Goal: Task Accomplishment & Management: Use online tool/utility

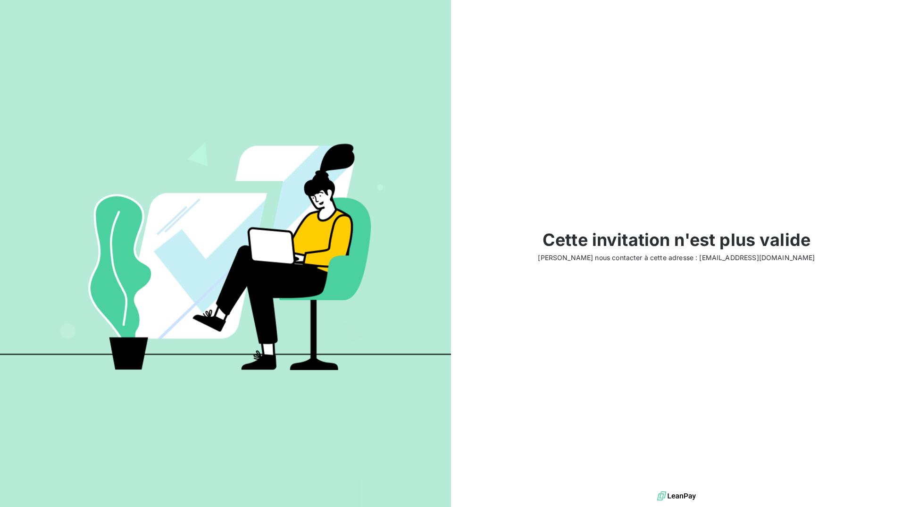
click at [440, 113] on img at bounding box center [225, 253] width 451 height 283
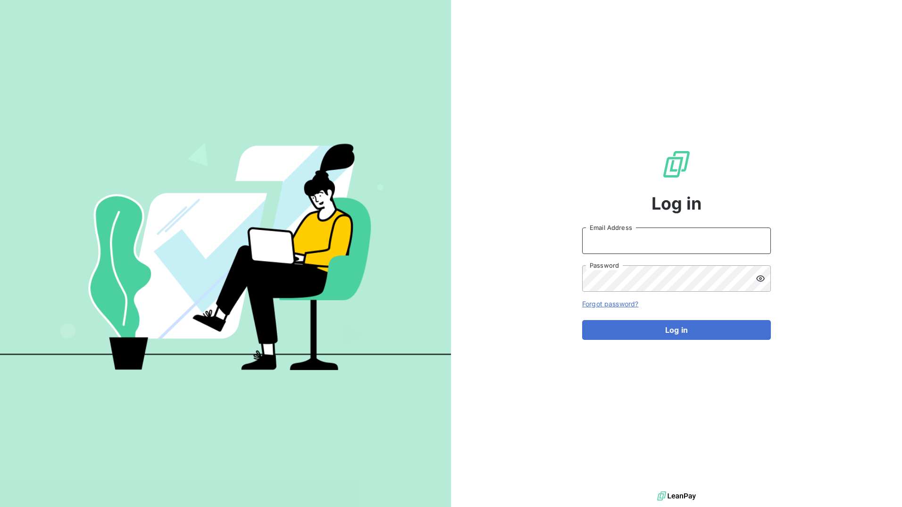
click at [647, 242] on input "Email Address" at bounding box center [676, 240] width 189 height 26
type input "Oliya.salehani@graitec.com"
click at [582, 320] on button "Log in" at bounding box center [676, 330] width 189 height 20
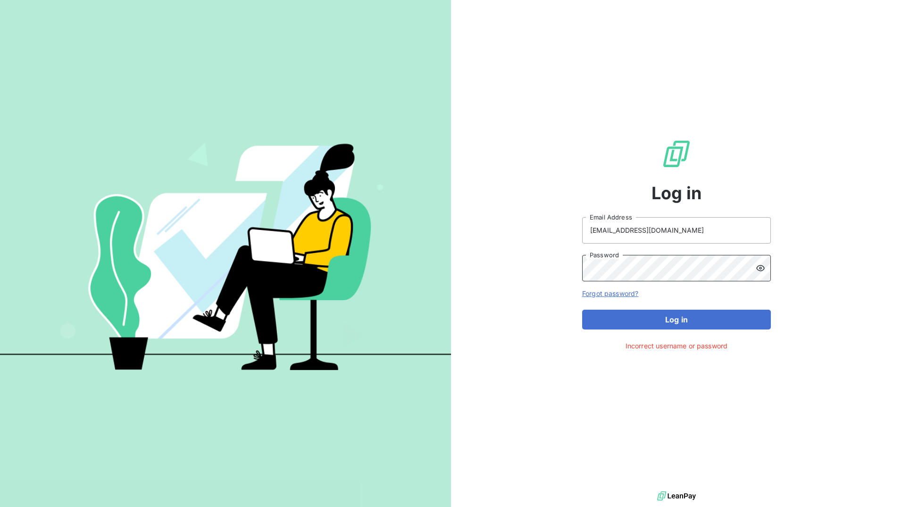
click at [582, 310] on button "Log in" at bounding box center [676, 320] width 189 height 20
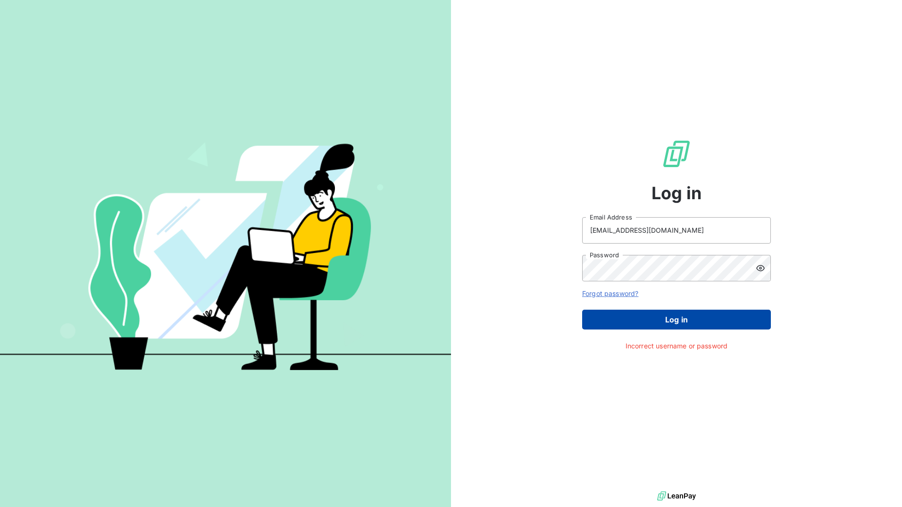
click at [712, 319] on button "Log in" at bounding box center [676, 320] width 189 height 20
click at [666, 324] on button "Log in" at bounding box center [676, 320] width 189 height 20
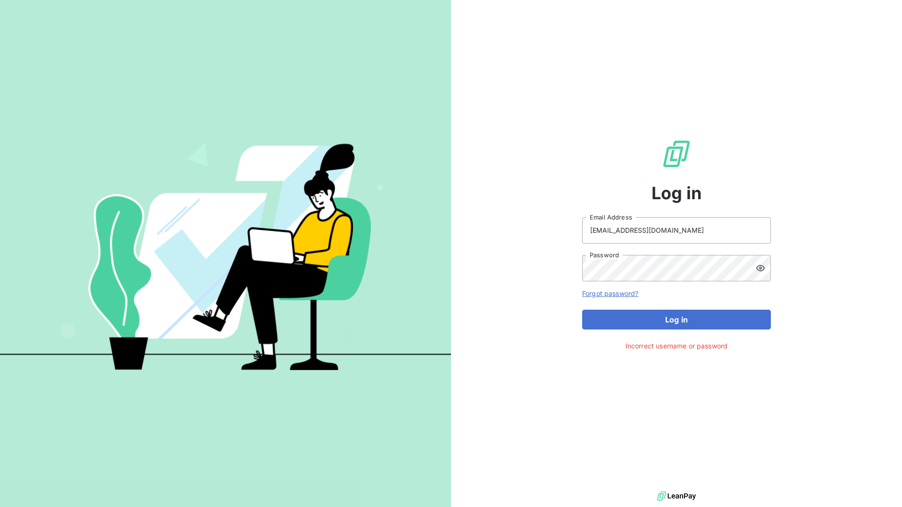
click at [759, 269] on icon at bounding box center [760, 267] width 9 height 9
click at [582, 310] on button "Log in" at bounding box center [676, 320] width 189 height 20
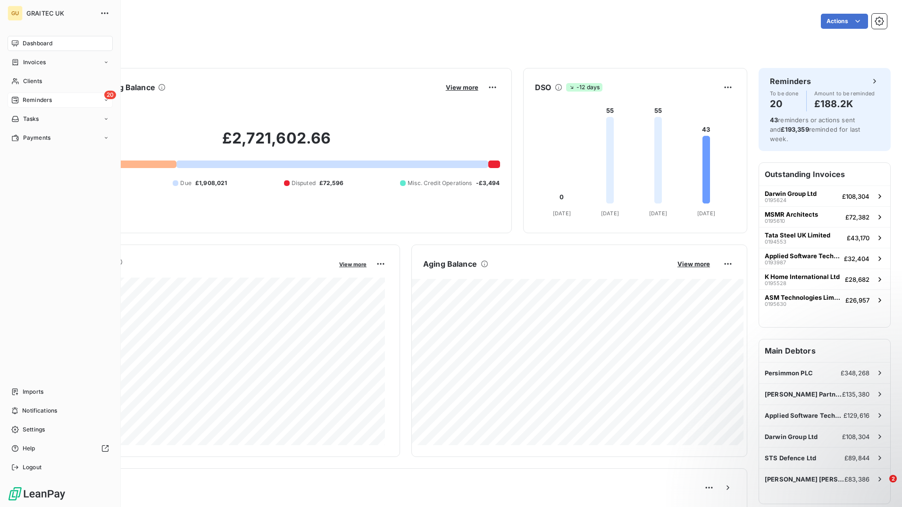
click at [54, 103] on div "20 Reminders" at bounding box center [60, 99] width 105 height 15
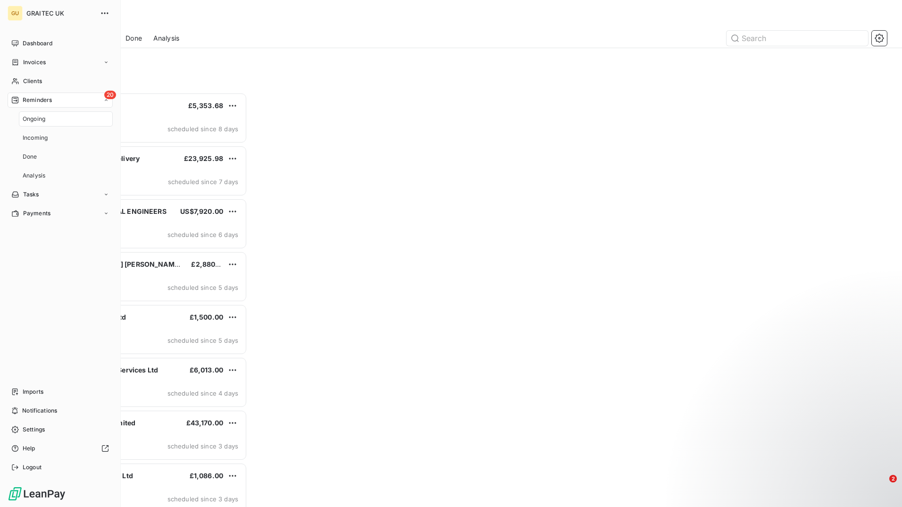
scroll to position [407, 195]
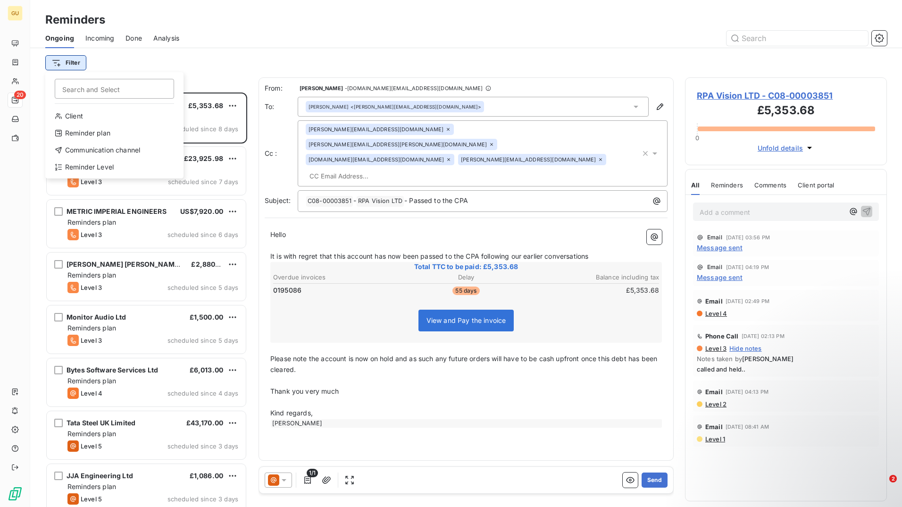
click at [79, 64] on html "GU 20 Reminders Ongoing Incoming Done Analysis Filter Search and Select Client …" at bounding box center [451, 253] width 902 height 507
click at [113, 131] on div "Reminder plan" at bounding box center [114, 133] width 131 height 15
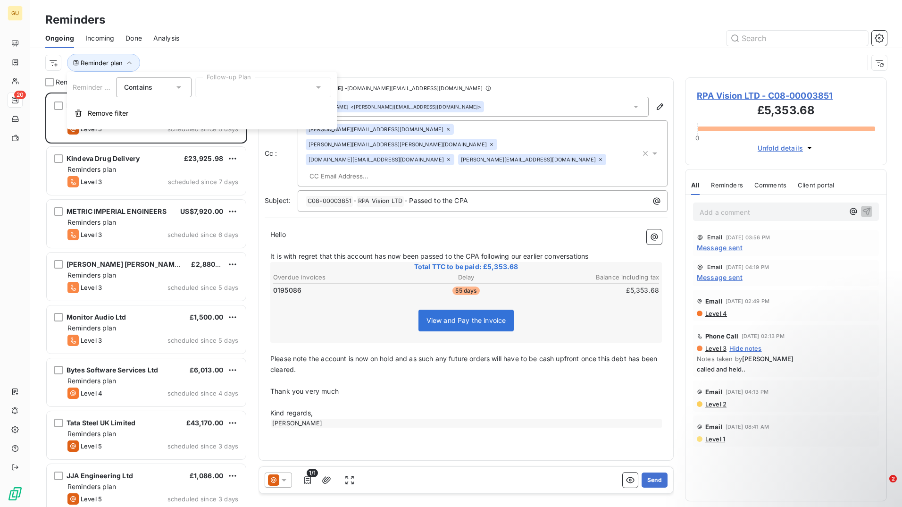
click at [187, 86] on div "Contains" at bounding box center [154, 87] width 76 height 20
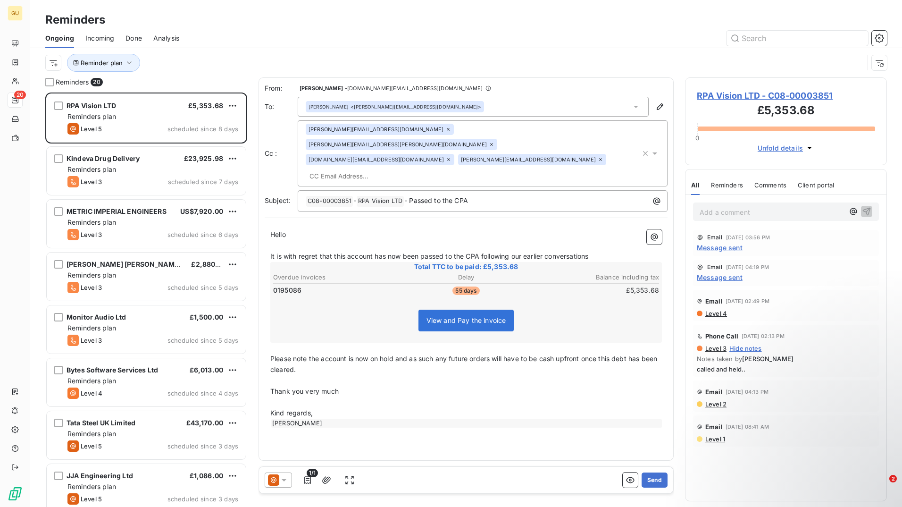
click at [433, 44] on div at bounding box center [539, 38] width 697 height 15
click at [130, 67] on icon "button" at bounding box center [129, 62] width 9 height 9
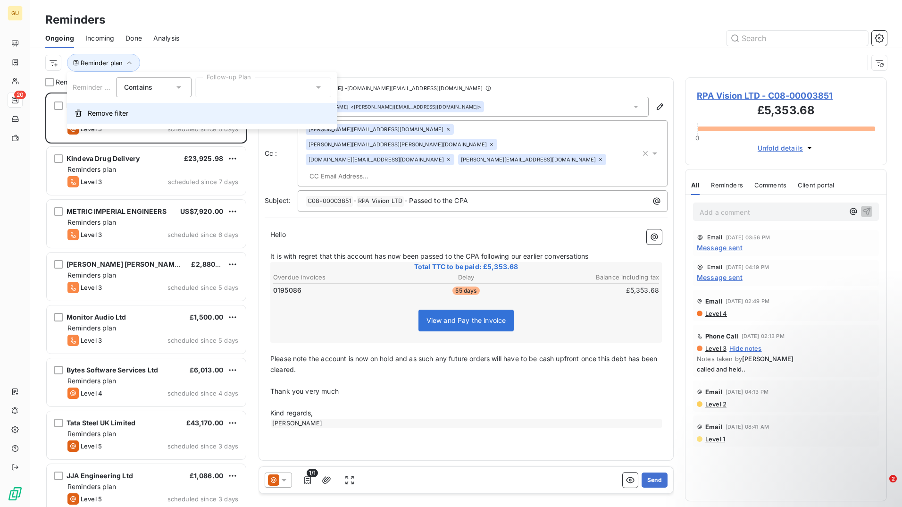
click at [97, 110] on span "Remove filter" at bounding box center [108, 113] width 41 height 9
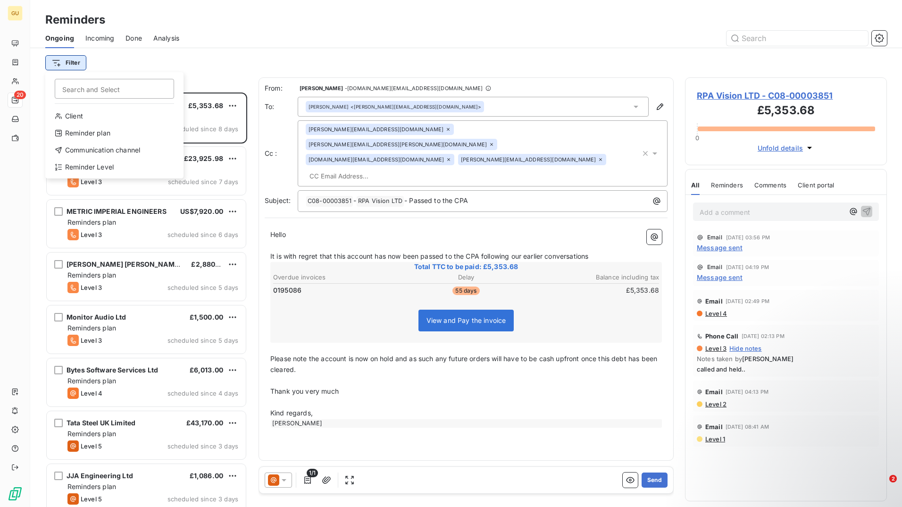
click at [69, 69] on html "GU 20 Reminders Ongoing Incoming Done Analysis Filter Search and Select Client …" at bounding box center [451, 253] width 902 height 507
click at [110, 170] on div "Reminder Level" at bounding box center [114, 167] width 131 height 15
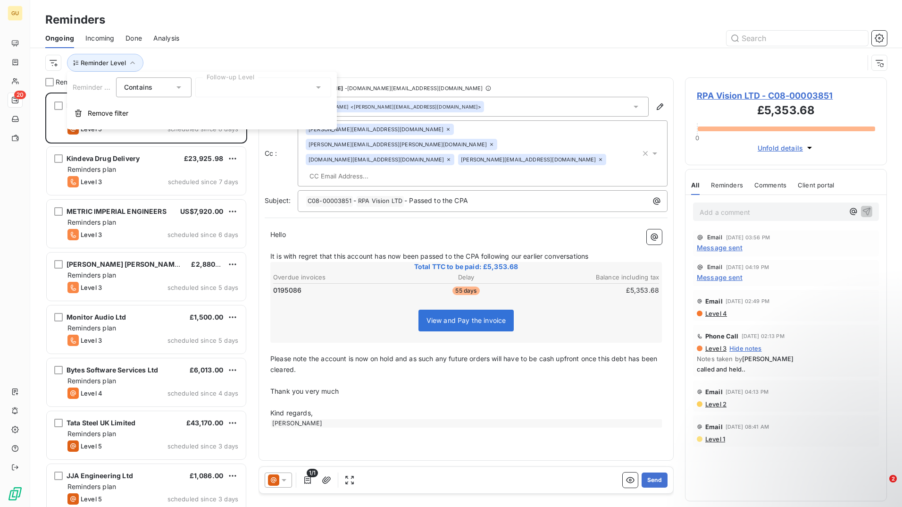
click at [186, 92] on div "Contains is" at bounding box center [154, 87] width 76 height 20
click at [245, 83] on div at bounding box center [263, 87] width 136 height 20
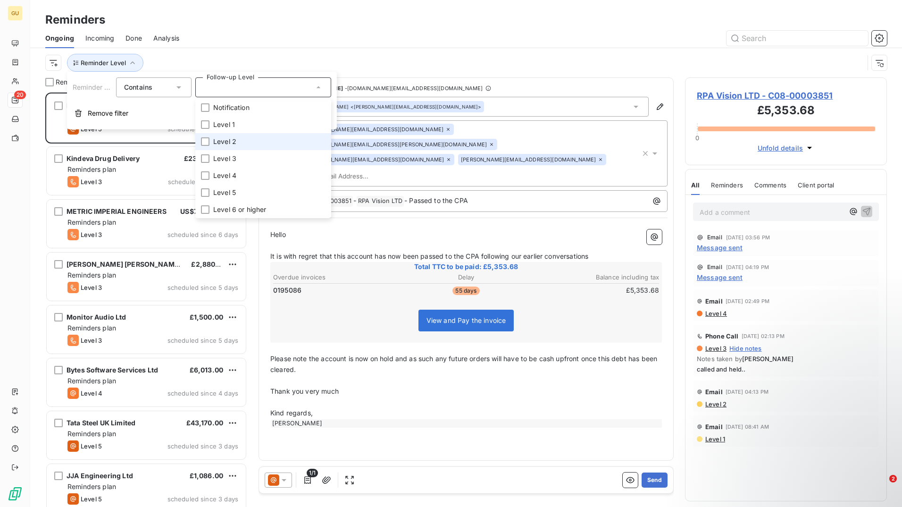
click at [247, 135] on li "Level 2" at bounding box center [263, 141] width 136 height 17
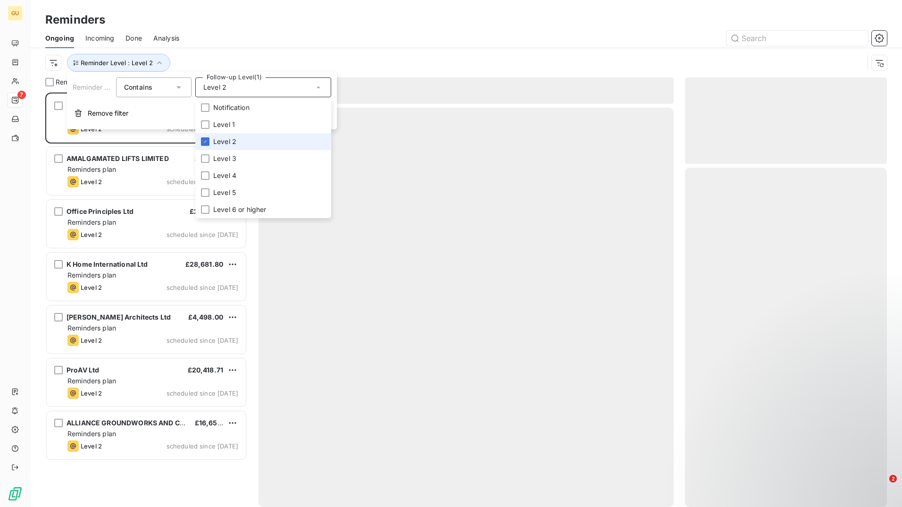
scroll to position [407, 195]
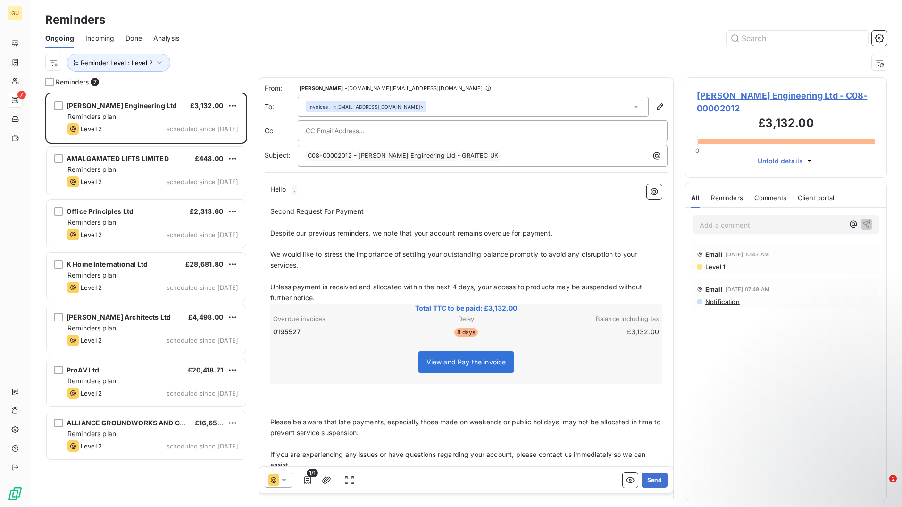
click at [220, 42] on div at bounding box center [539, 38] width 697 height 15
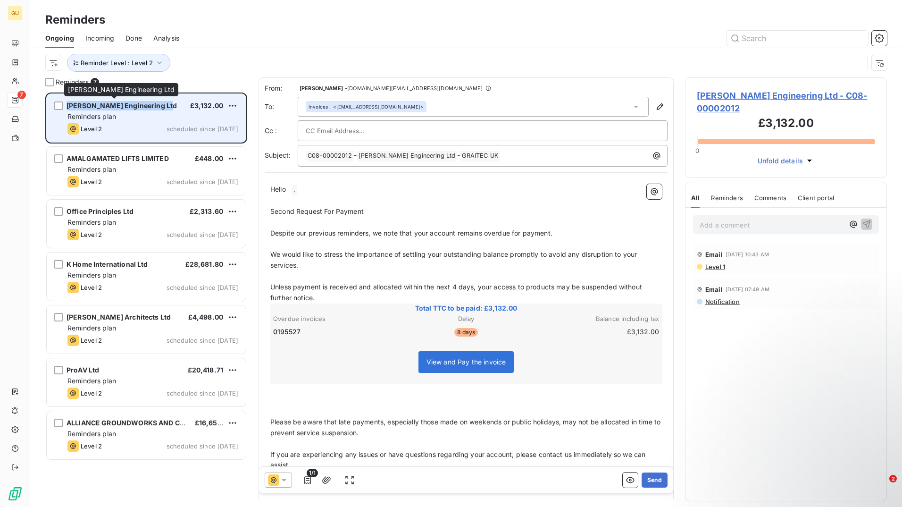
drag, startPoint x: 163, startPoint y: 107, endPoint x: 67, endPoint y: 105, distance: 95.8
click at [67, 105] on div "Richard Alan Engineering Ltd £3,132.00" at bounding box center [152, 105] width 171 height 8
copy span "Richard Alan Engineering Ltd"
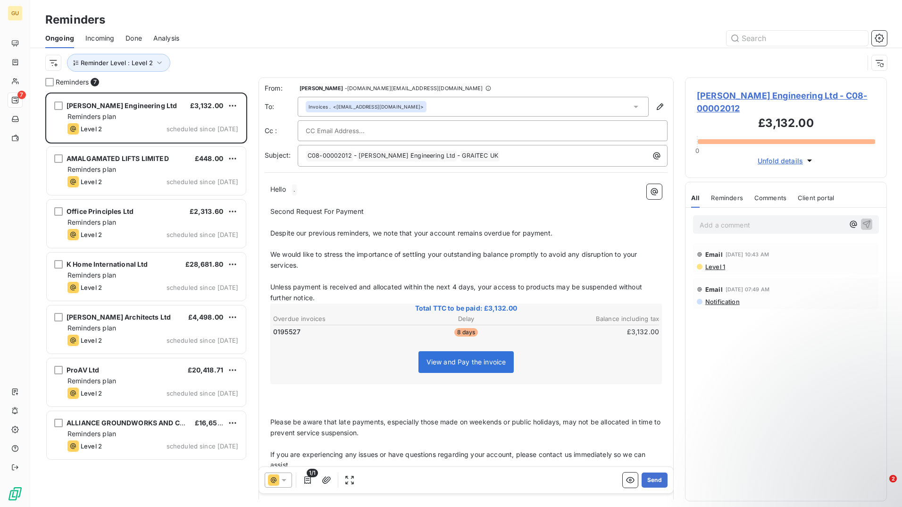
click at [290, 332] on span "0195527" at bounding box center [286, 331] width 27 height 9
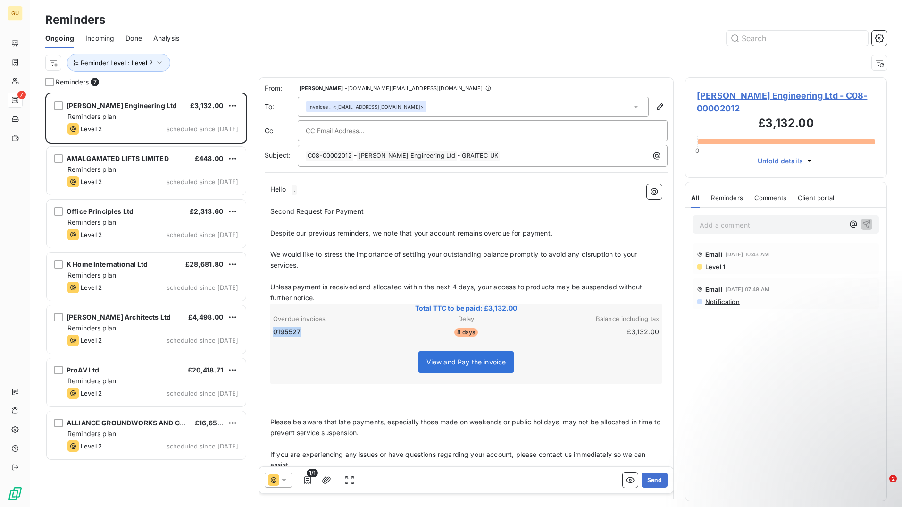
click at [290, 332] on span "0195527" at bounding box center [286, 331] width 27 height 9
drag, startPoint x: 306, startPoint y: 330, endPoint x: 272, endPoint y: 332, distance: 34.1
click at [270, 333] on div "Total TTC to be paid: £3,132.00 Overdue invoices Delay Balance including tax 01…" at bounding box center [466, 343] width 392 height 81
drag, startPoint x: 275, startPoint y: 332, endPoint x: 300, endPoint y: 329, distance: 25.2
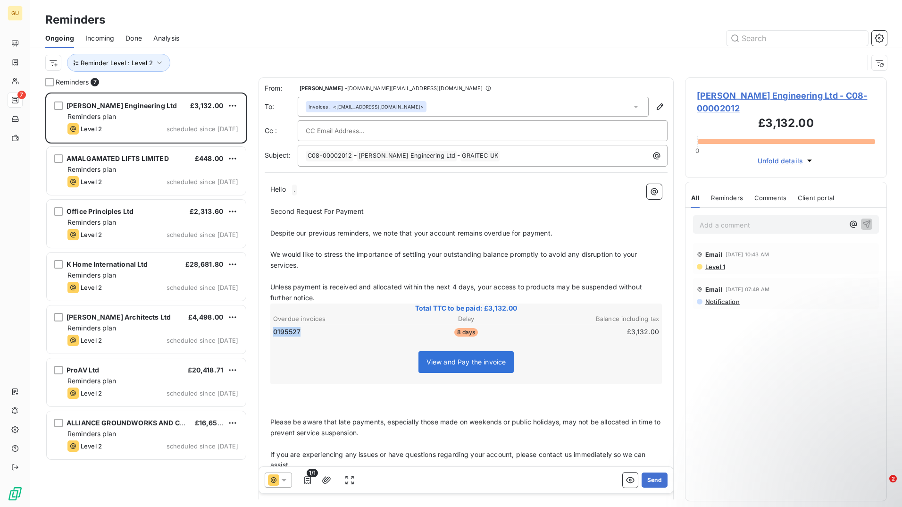
click at [300, 329] on span "0195527" at bounding box center [286, 331] width 27 height 9
click at [291, 332] on span "0195527" at bounding box center [286, 331] width 27 height 9
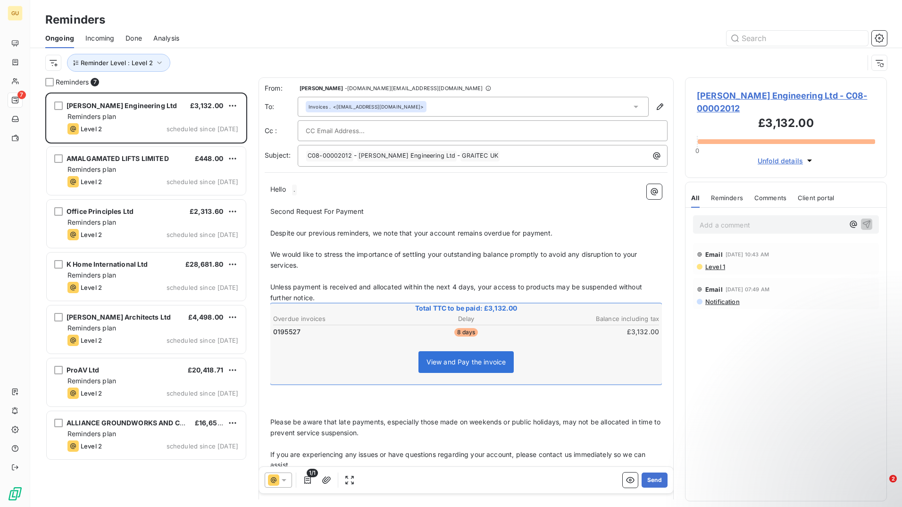
click at [291, 332] on span "0195527" at bounding box center [286, 331] width 27 height 9
click at [291, 333] on span "0195527" at bounding box center [286, 331] width 27 height 9
drag, startPoint x: 300, startPoint y: 332, endPoint x: 275, endPoint y: 332, distance: 24.5
click at [275, 332] on span "0195527" at bounding box center [286, 331] width 27 height 9
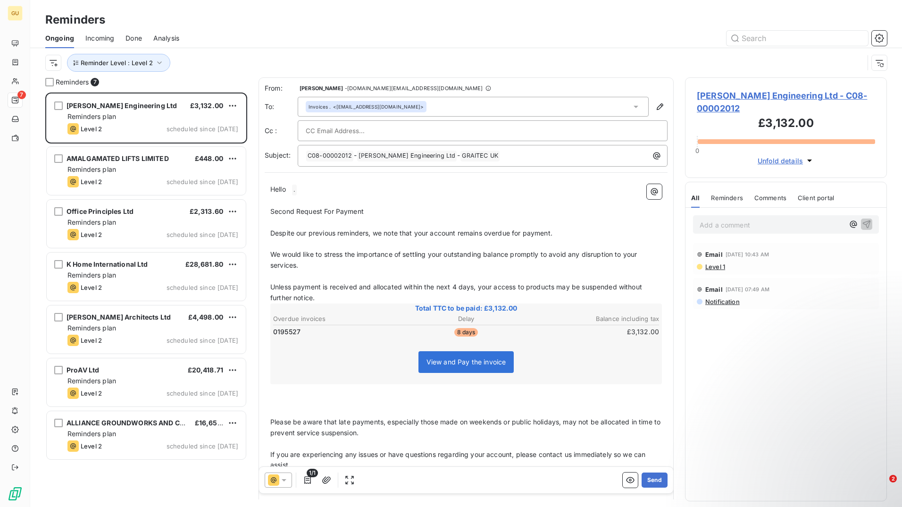
click at [285, 334] on span "0195527" at bounding box center [286, 331] width 27 height 9
click at [650, 481] on button "Send" at bounding box center [655, 479] width 26 height 15
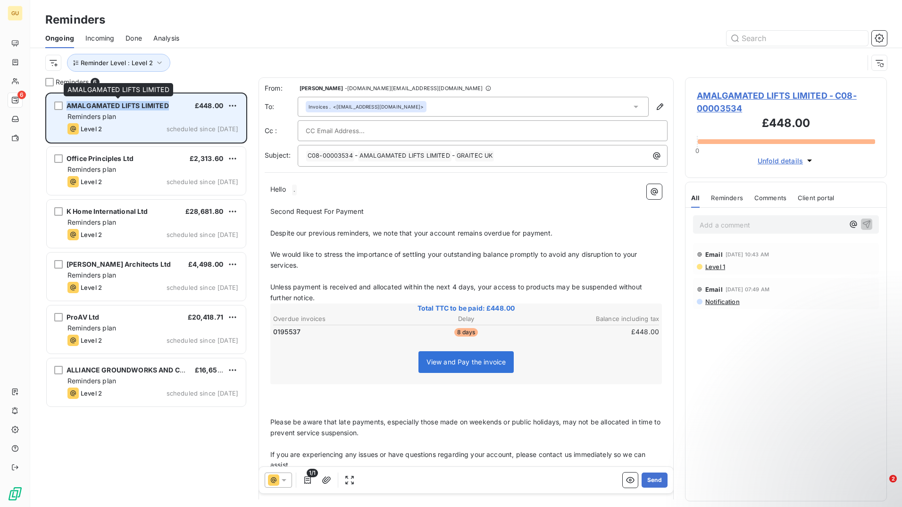
drag, startPoint x: 174, startPoint y: 103, endPoint x: 67, endPoint y: 108, distance: 106.8
click at [67, 108] on div "AMALGAMATED LIFTS LIMITED £448.00" at bounding box center [152, 105] width 171 height 8
copy span "AMALGAMATED LIFTS LIMITED"
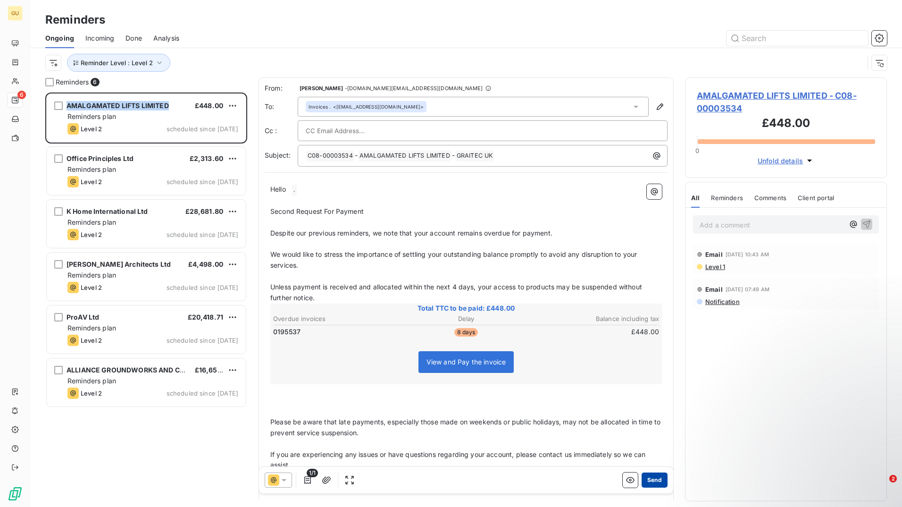
click at [654, 480] on button "Send" at bounding box center [655, 479] width 26 height 15
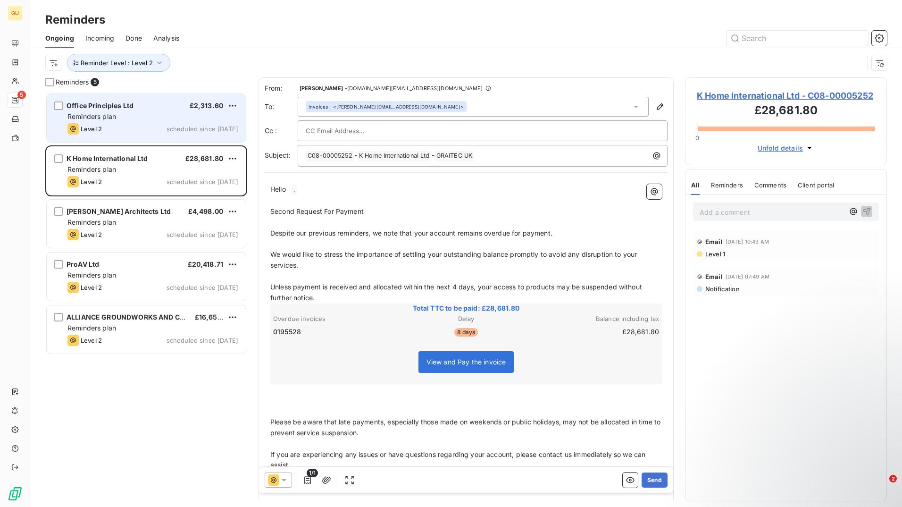
click at [145, 126] on div "Level 2 scheduled since yesterday" at bounding box center [152, 128] width 171 height 11
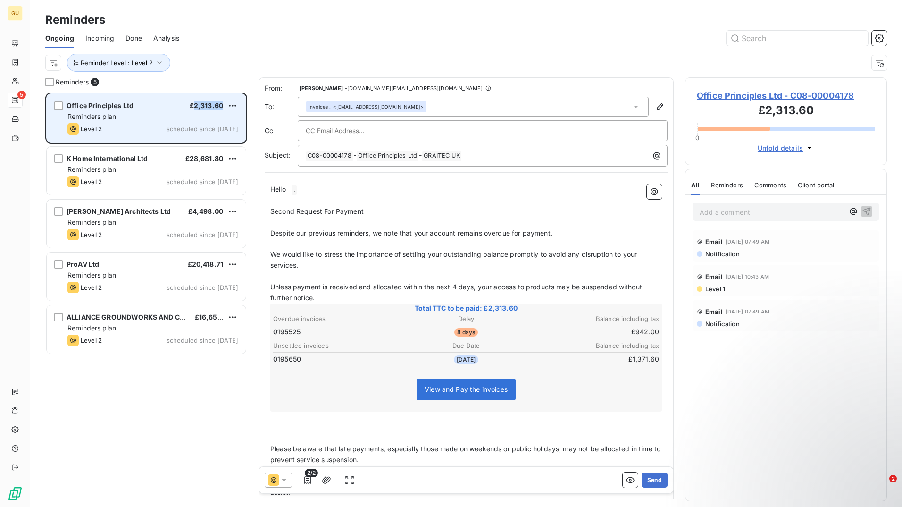
drag, startPoint x: 194, startPoint y: 107, endPoint x: 223, endPoint y: 108, distance: 28.3
click at [223, 108] on span "£2,313.60" at bounding box center [207, 105] width 34 height 8
copy span "2,313.60"
drag, startPoint x: 139, startPoint y: 107, endPoint x: 67, endPoint y: 108, distance: 71.7
click at [67, 108] on div "Office Principles Ltd £2,313.60" at bounding box center [152, 105] width 171 height 8
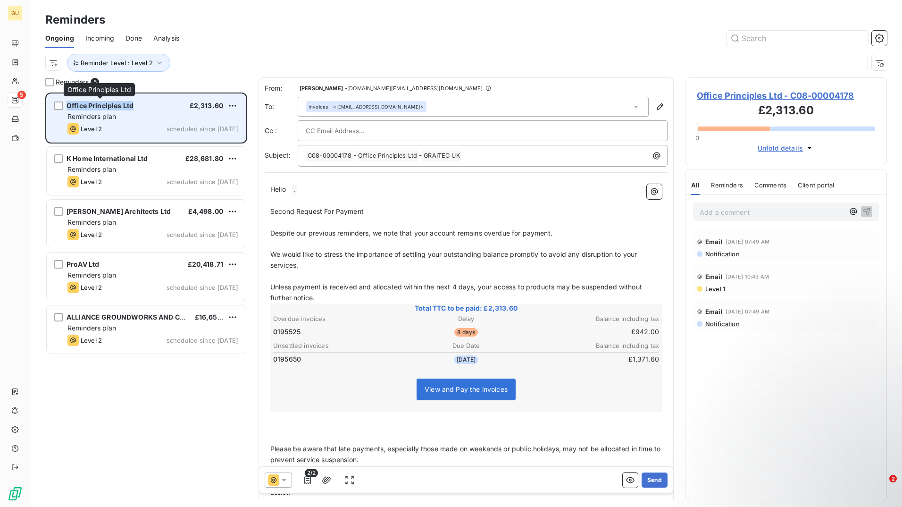
copy span "Office Principles Ltd"
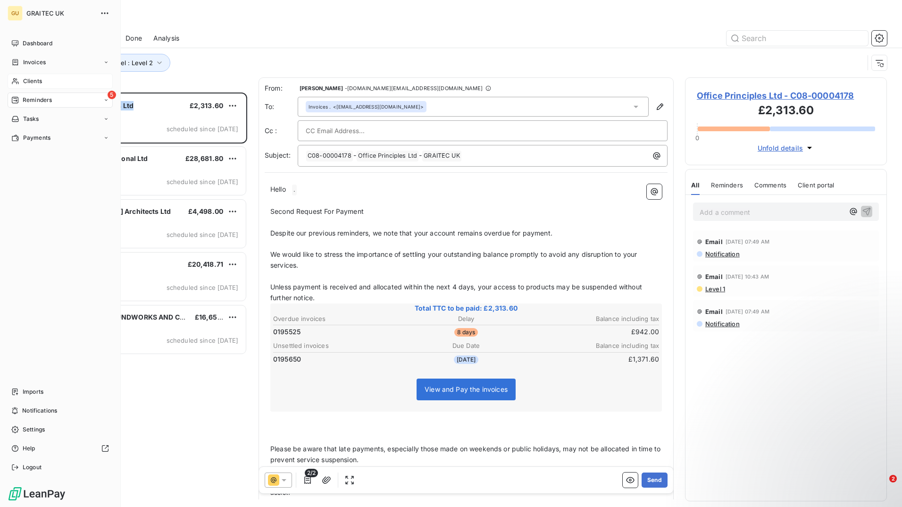
click at [42, 80] on span "Clients" at bounding box center [32, 81] width 19 height 8
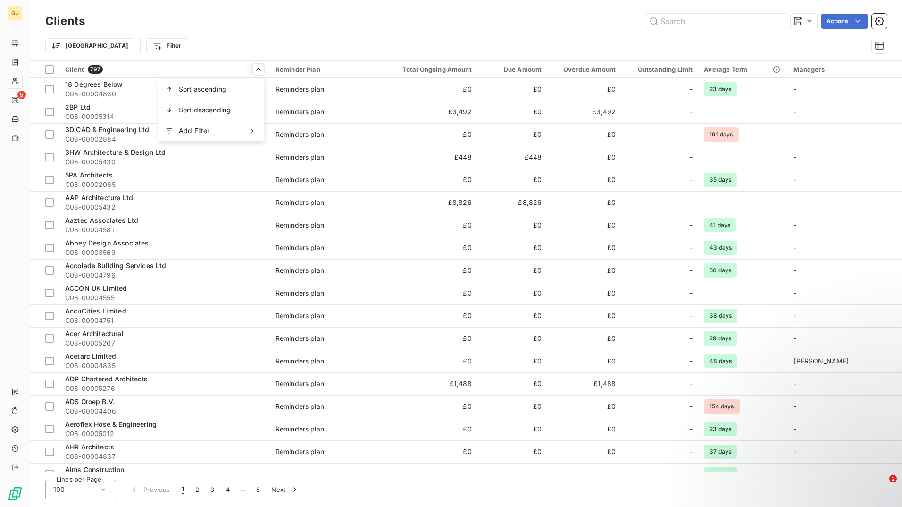
click at [231, 64] on html "GU 5 Clients Actions Trier Filter Client 797 Reminder Plan Total Ongoing Amount…" at bounding box center [451, 253] width 902 height 507
click at [680, 25] on input "text" at bounding box center [717, 21] width 142 height 15
paste input "Office Principles Ltd"
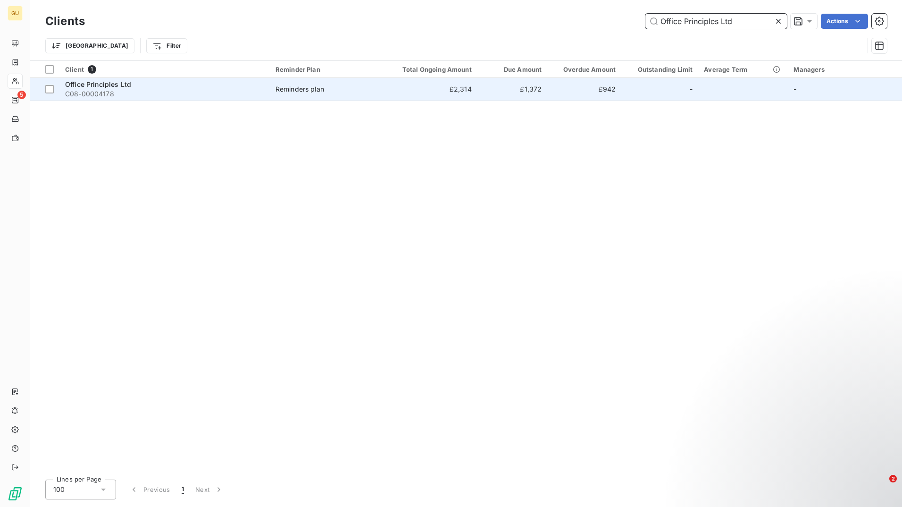
type input "Office Principles Ltd"
click at [183, 89] on span "C08-00004178" at bounding box center [164, 93] width 199 height 9
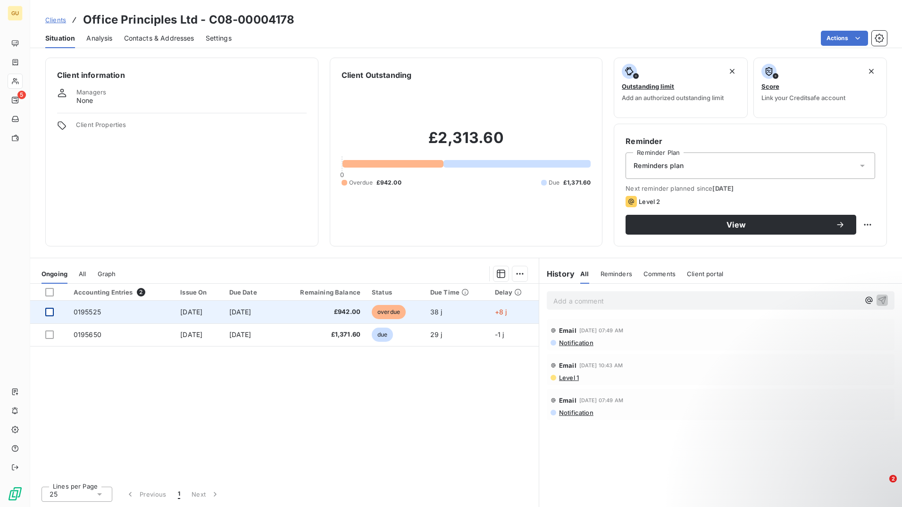
click at [49, 310] on div at bounding box center [49, 312] width 8 height 8
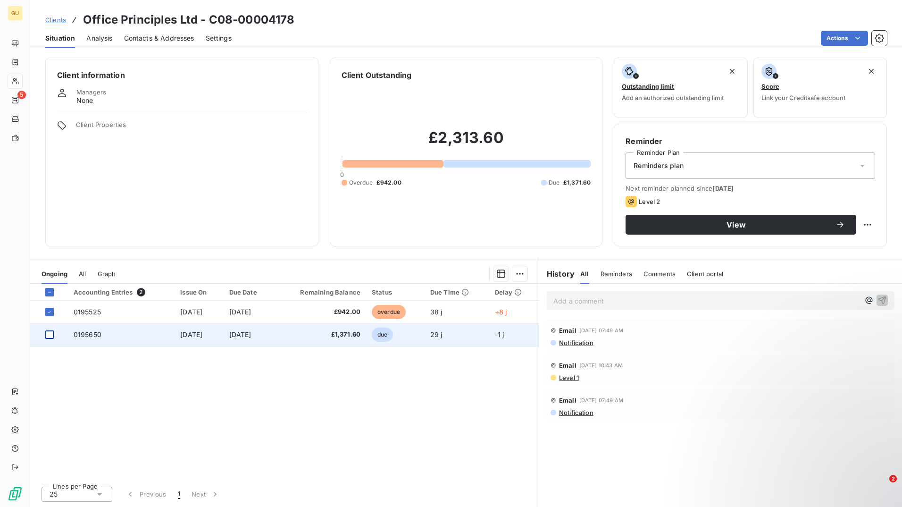
click at [50, 335] on div at bounding box center [49, 334] width 8 height 8
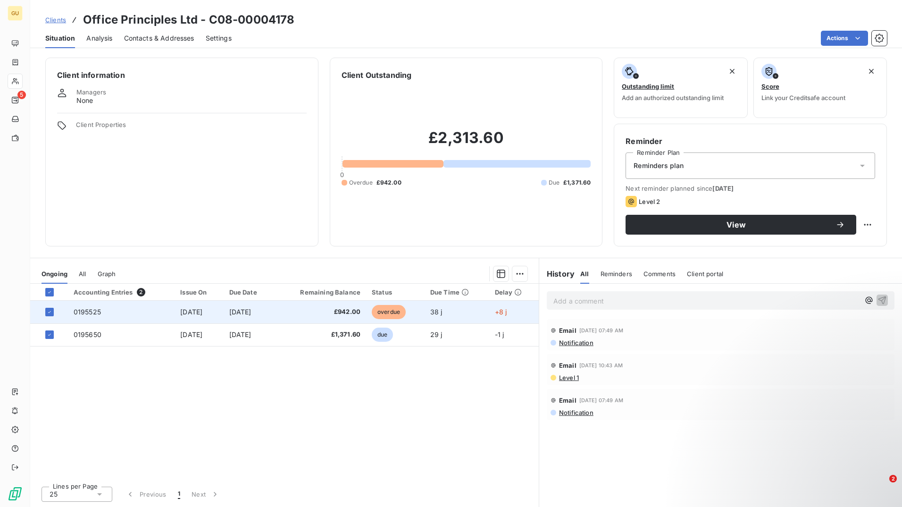
click at [92, 313] on span "0195525" at bounding box center [87, 312] width 27 height 8
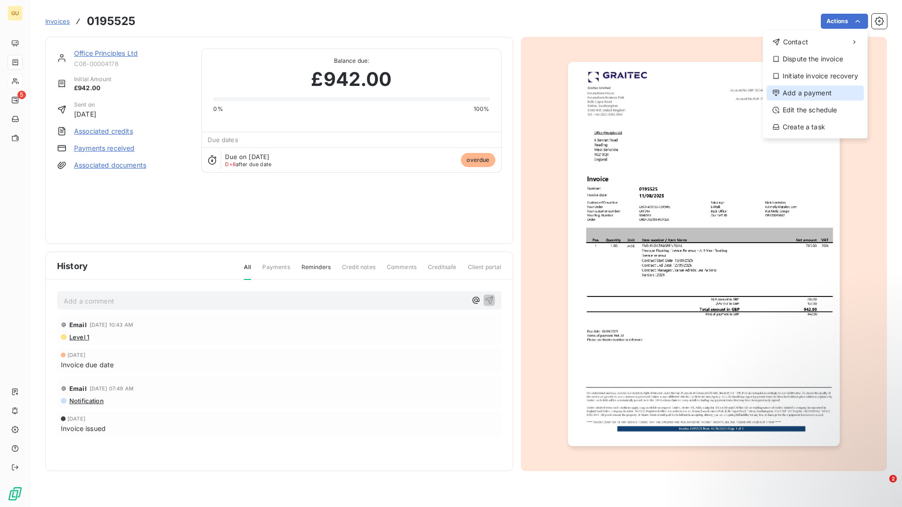
click at [824, 99] on div "Add a payment" at bounding box center [815, 92] width 97 height 15
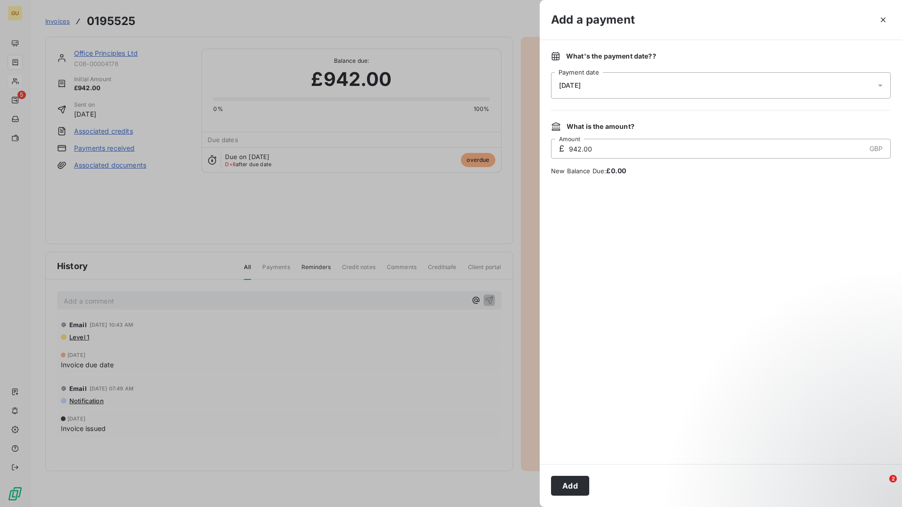
click at [571, 83] on span "18/09/2025" at bounding box center [570, 86] width 22 height 8
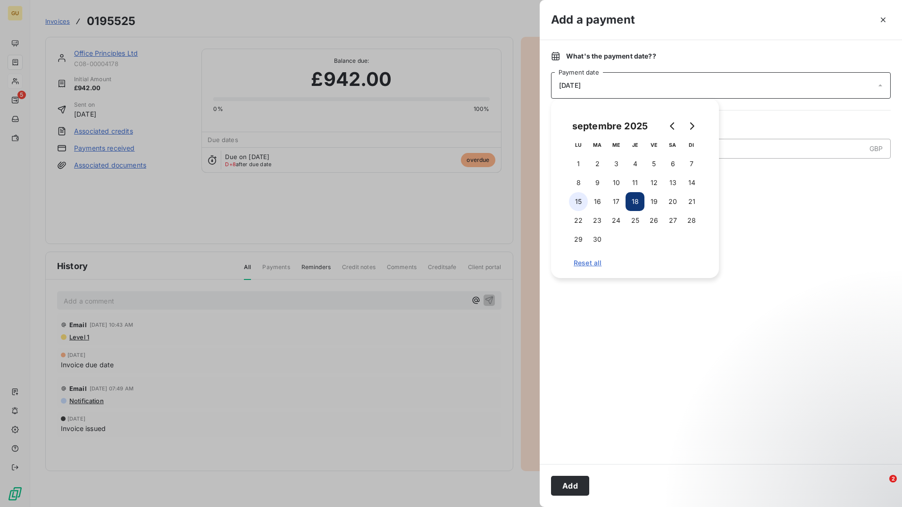
click at [580, 199] on button "15" at bounding box center [578, 201] width 19 height 19
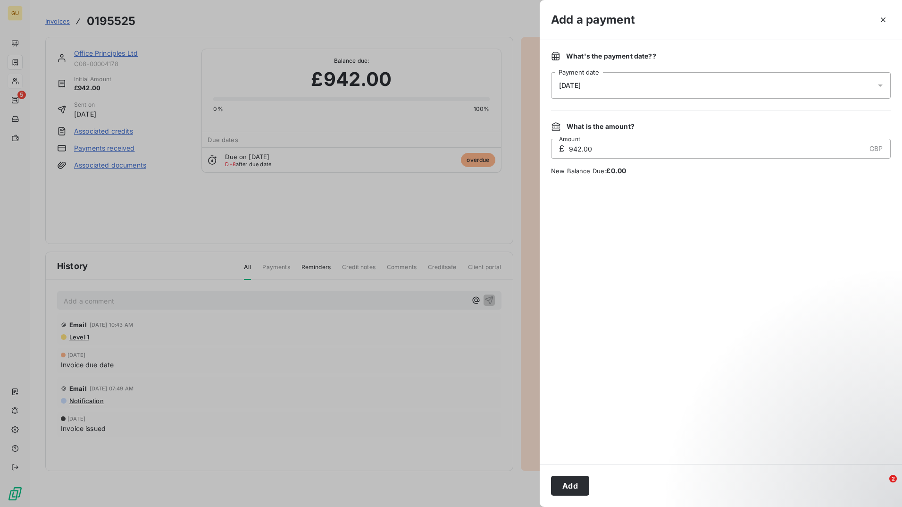
click at [773, 362] on div at bounding box center [721, 320] width 340 height 266
click at [576, 487] on button "Add" at bounding box center [570, 486] width 38 height 20
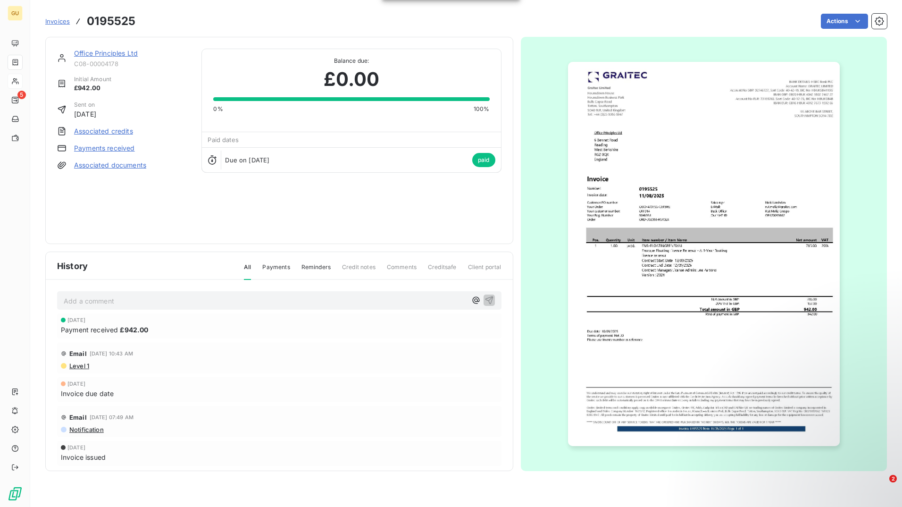
click at [60, 24] on span "Invoices" at bounding box center [57, 21] width 25 height 8
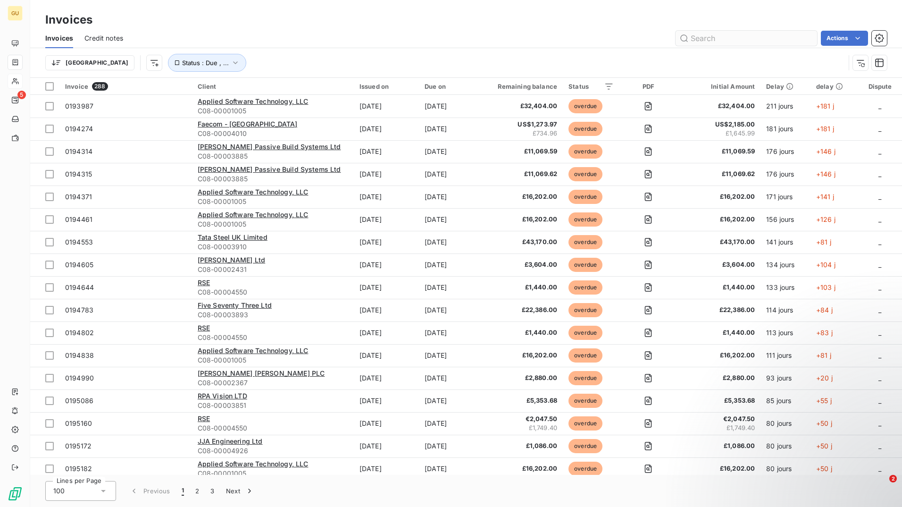
click at [723, 40] on input "text" at bounding box center [747, 38] width 142 height 15
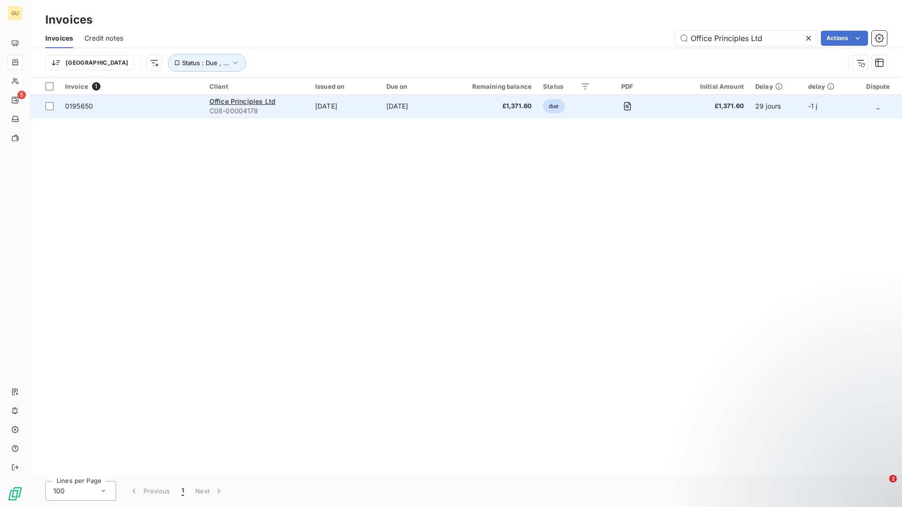
type input "Office Principles Ltd"
click at [387, 107] on td "Sep 19, 2025" at bounding box center [411, 106] width 60 height 23
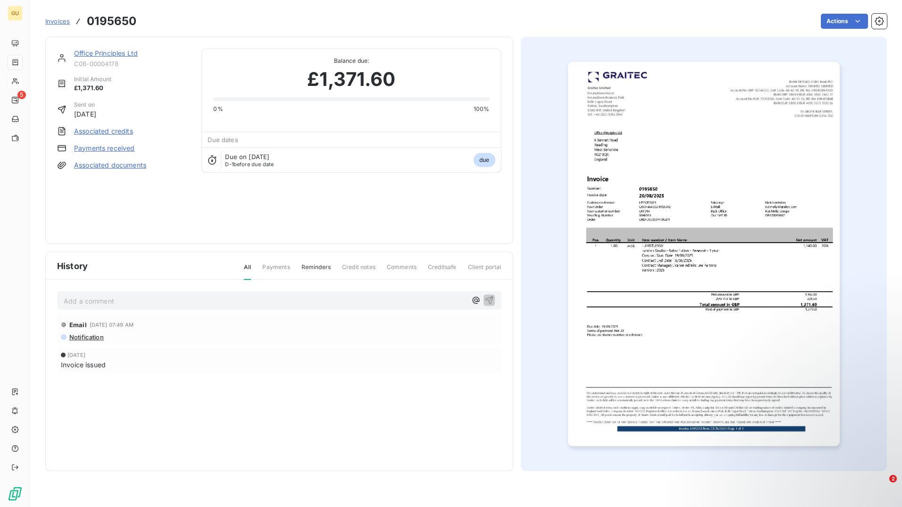
click at [96, 53] on link "Office Principles Ltd" at bounding box center [106, 53] width 64 height 8
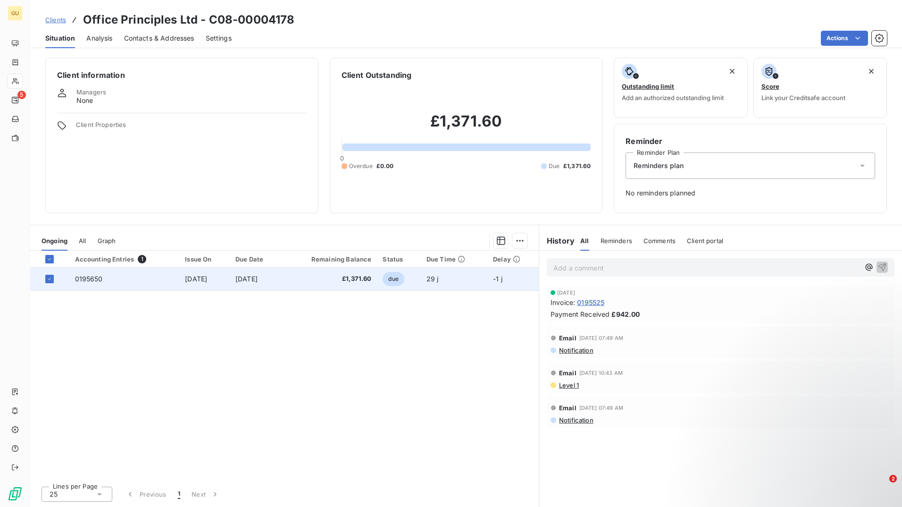
click at [90, 278] on span "0195650" at bounding box center [89, 279] width 28 height 8
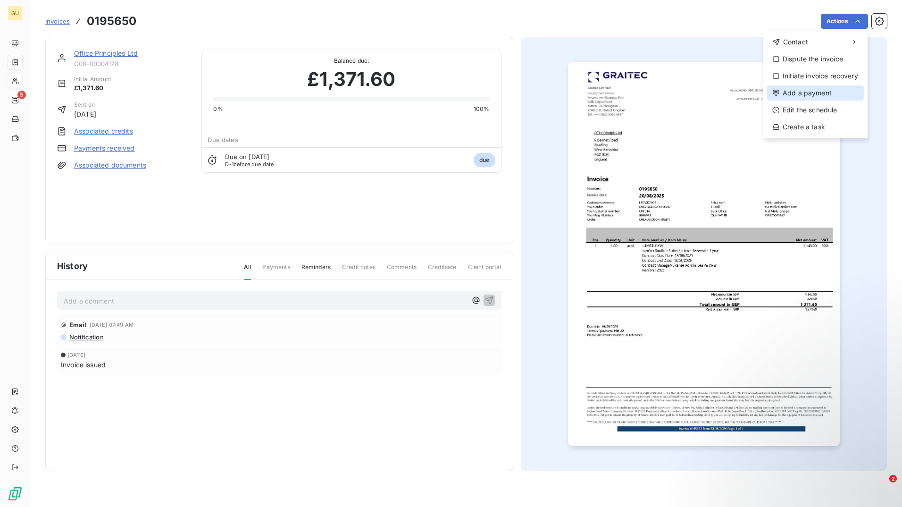
click at [821, 90] on div "Add a payment" at bounding box center [815, 92] width 97 height 15
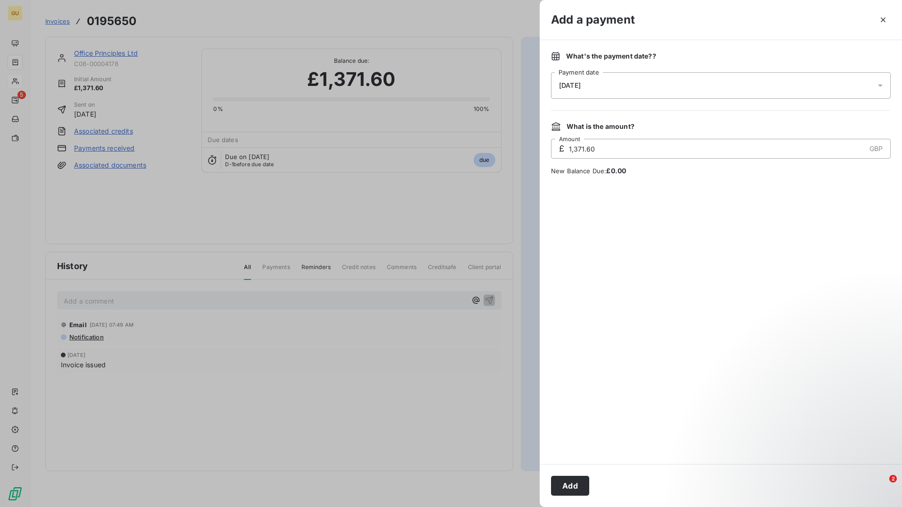
click at [571, 90] on div "18/09/2025" at bounding box center [721, 85] width 340 height 26
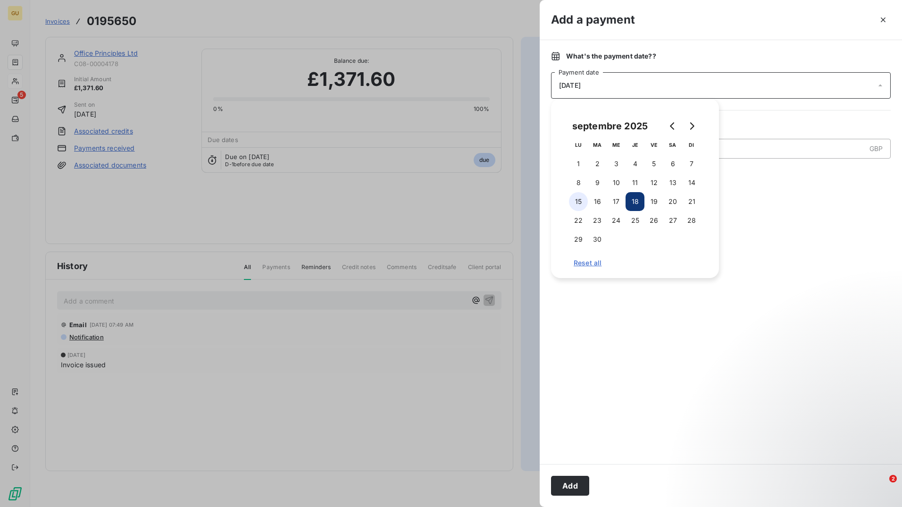
click at [577, 202] on button "15" at bounding box center [578, 201] width 19 height 19
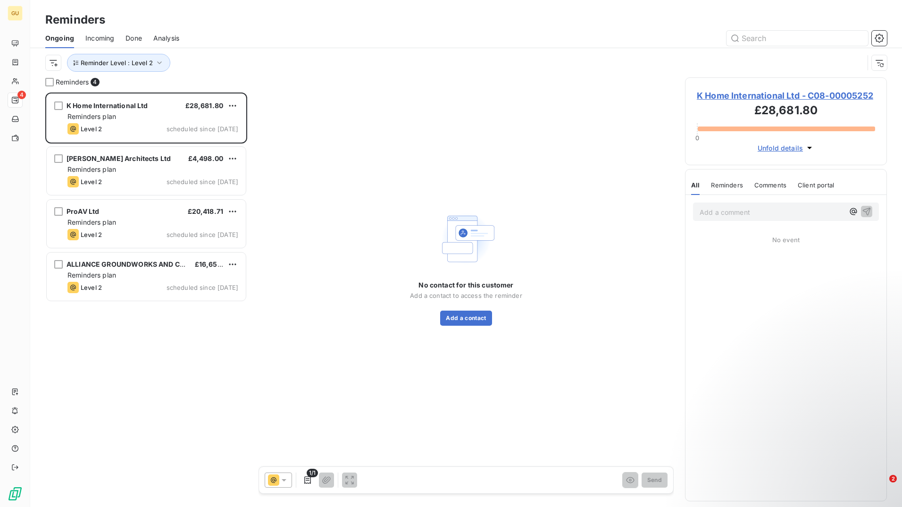
scroll to position [407, 195]
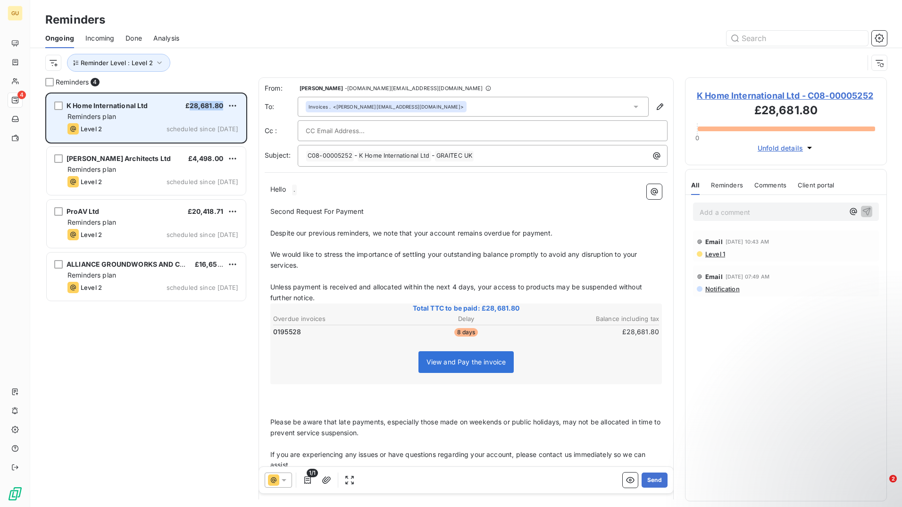
drag, startPoint x: 190, startPoint y: 108, endPoint x: 224, endPoint y: 109, distance: 34.5
click at [224, 109] on div "K Home International Ltd £28,681.80" at bounding box center [152, 105] width 171 height 8
copy span "28,681.80"
drag, startPoint x: 150, startPoint y: 106, endPoint x: 66, endPoint y: 110, distance: 84.1
click at [66, 110] on div "K Home International Ltd £28,681.80 Reminders plan Level 2 scheduled since [DAT…" at bounding box center [146, 118] width 199 height 48
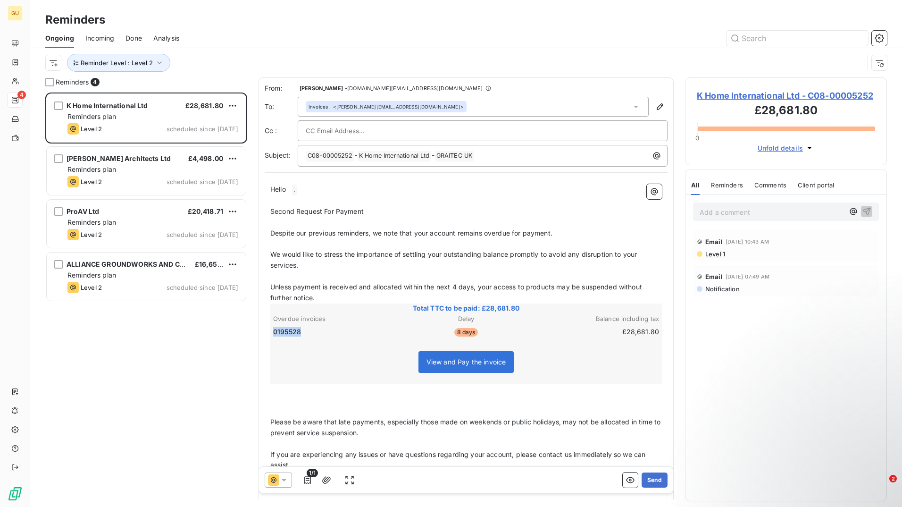
drag, startPoint x: 305, startPoint y: 332, endPoint x: 274, endPoint y: 333, distance: 31.2
click at [274, 333] on td "0195528" at bounding box center [337, 332] width 128 height 10
click at [653, 478] on button "Send" at bounding box center [655, 479] width 26 height 15
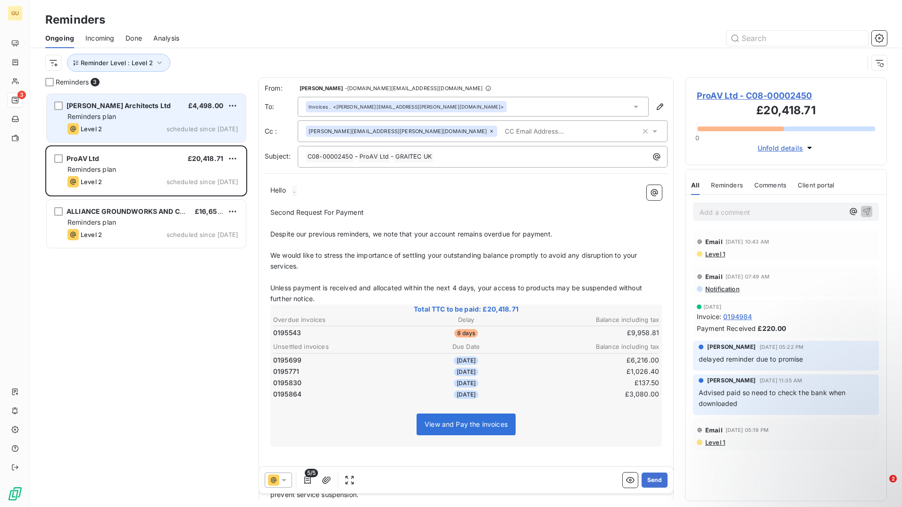
click at [151, 118] on div "Reminders plan" at bounding box center [152, 116] width 171 height 9
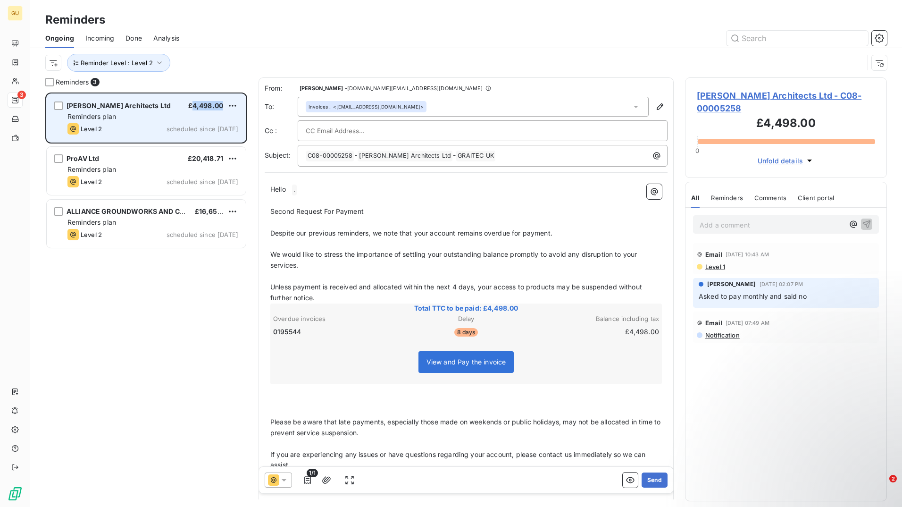
drag, startPoint x: 194, startPoint y: 106, endPoint x: 221, endPoint y: 106, distance: 27.4
click at [221, 106] on span "£4,498.00" at bounding box center [205, 105] width 35 height 8
copy span "4,498.00"
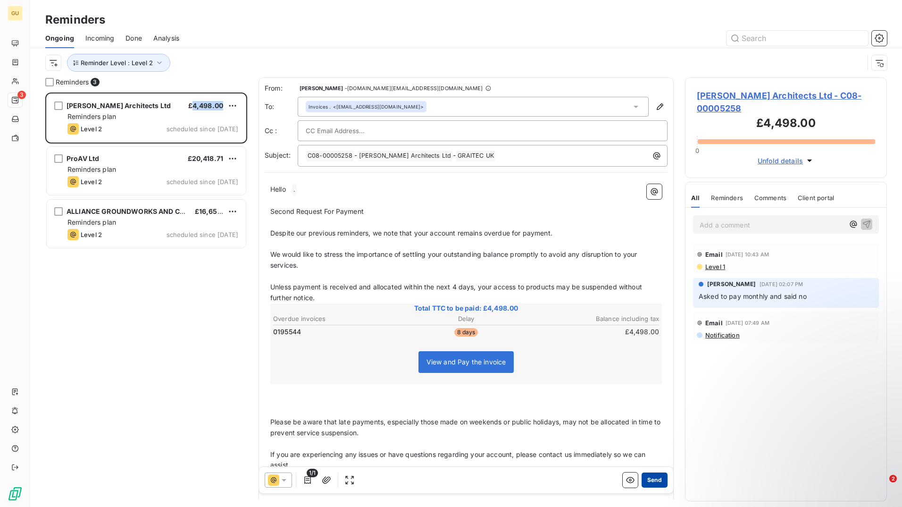
click at [653, 480] on button "Send" at bounding box center [655, 479] width 26 height 15
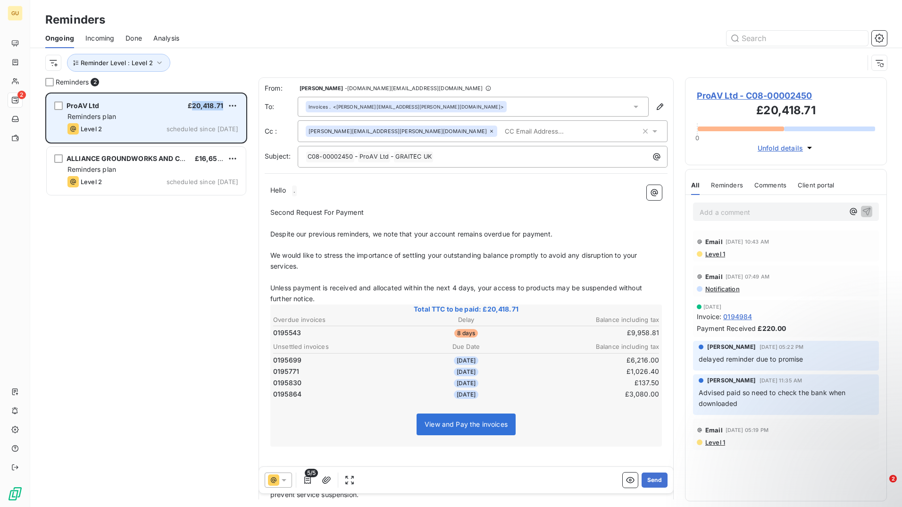
drag, startPoint x: 194, startPoint y: 101, endPoint x: 225, endPoint y: 106, distance: 31.1
click at [225, 106] on div "ProAV Ltd £20,418.71" at bounding box center [152, 105] width 171 height 8
copy span "20,418.71"
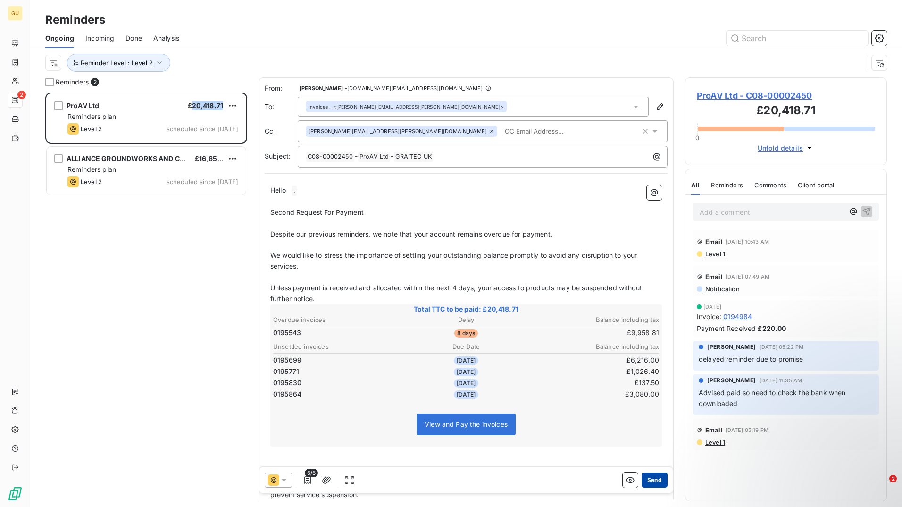
click at [649, 481] on button "Send" at bounding box center [655, 479] width 26 height 15
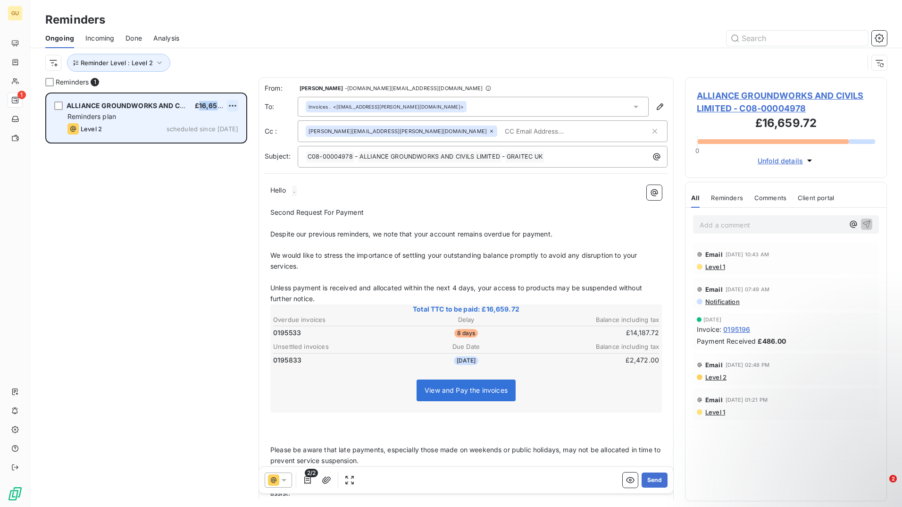
drag, startPoint x: 201, startPoint y: 104, endPoint x: 228, endPoint y: 104, distance: 27.8
click at [228, 104] on div "ALLIANCE GROUNDWORKS AND CIVILS LIMITED £16,659.72" at bounding box center [152, 105] width 171 height 8
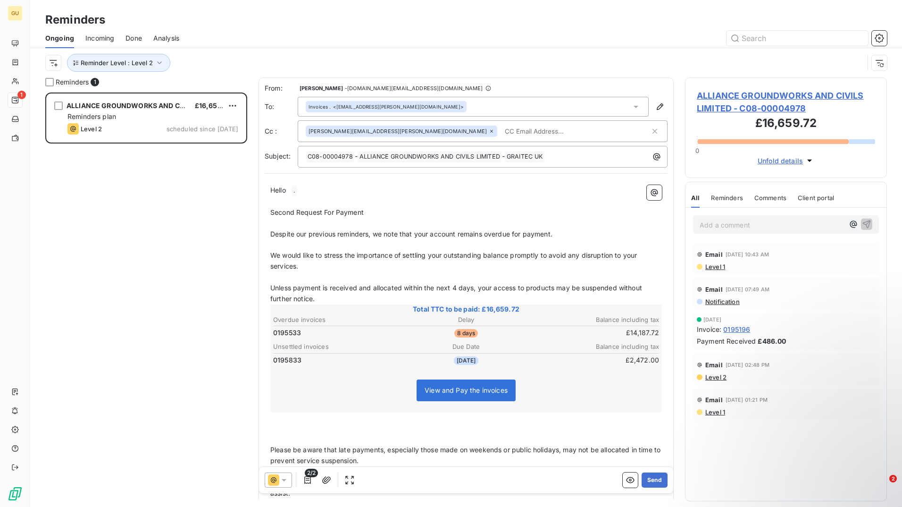
drag, startPoint x: 228, startPoint y: 104, endPoint x: 205, endPoint y: 58, distance: 51.9
click at [205, 58] on div "Reminder Level : Level 2" at bounding box center [454, 63] width 819 height 18
click at [651, 480] on button "Send" at bounding box center [655, 479] width 26 height 15
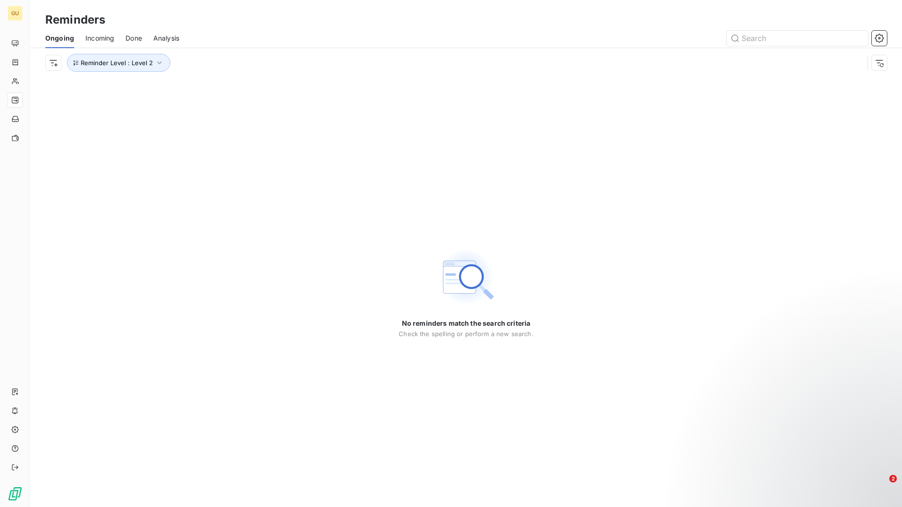
click at [167, 124] on div "No reminders match the search criteria Check the spelling or perform a new sear…" at bounding box center [466, 291] width 872 height 429
click at [107, 36] on span "Incoming" at bounding box center [99, 38] width 29 height 9
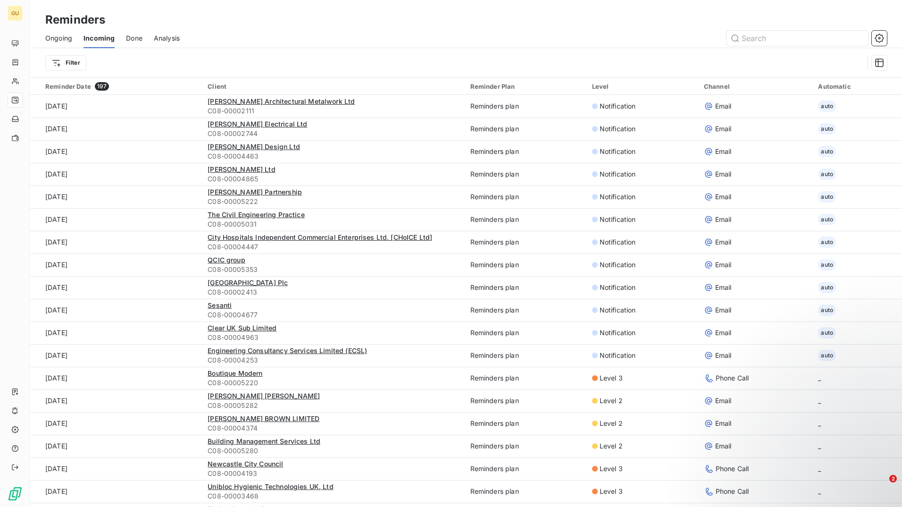
click at [61, 36] on span "Ongoing" at bounding box center [58, 38] width 27 height 9
